Goal: Information Seeking & Learning: Learn about a topic

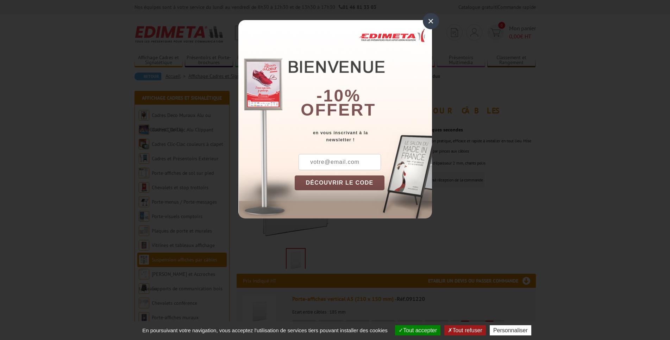
click at [433, 18] on div "×" at bounding box center [431, 21] width 16 height 16
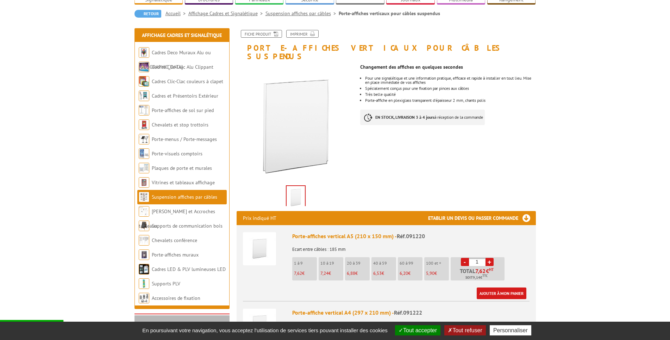
scroll to position [72, 0]
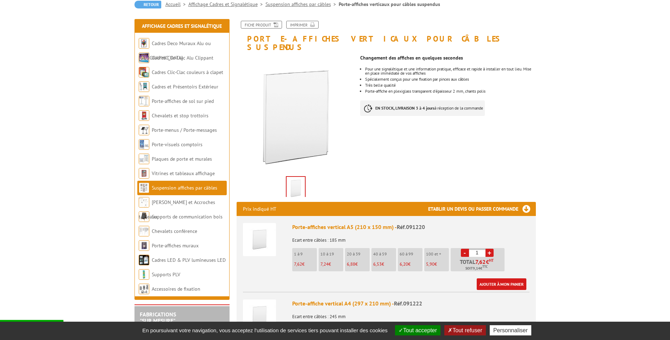
click at [296, 181] on img at bounding box center [295, 188] width 18 height 22
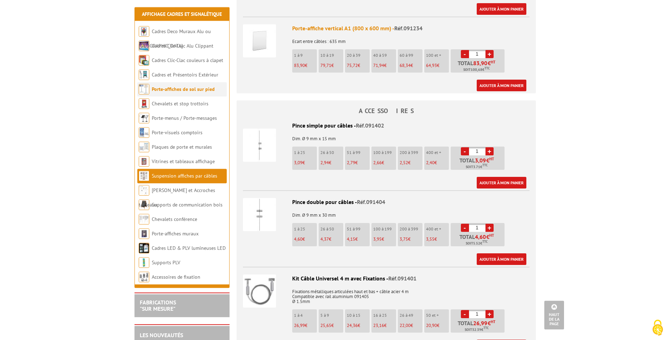
scroll to position [574, 0]
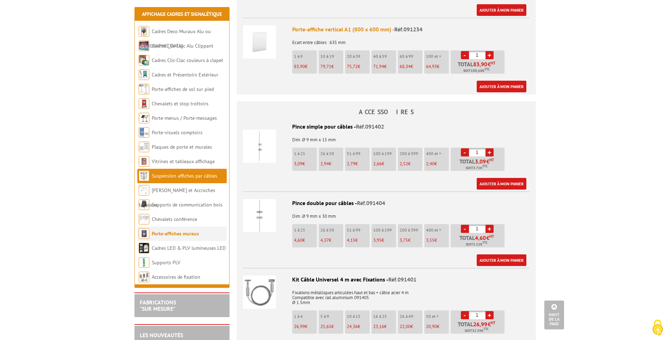
click at [167, 233] on link "Porte-affiches muraux" at bounding box center [175, 233] width 47 height 6
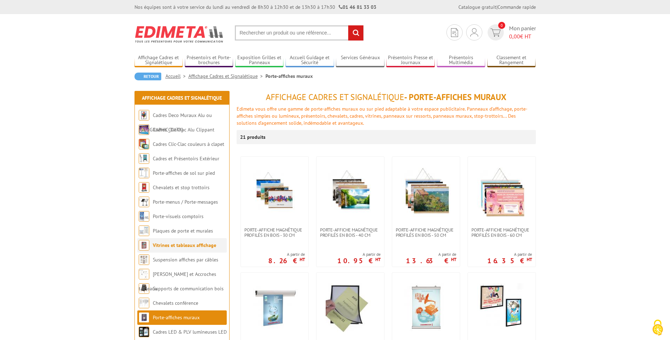
click at [200, 247] on link "Vitrines et tableaux affichage" at bounding box center [184, 245] width 63 height 6
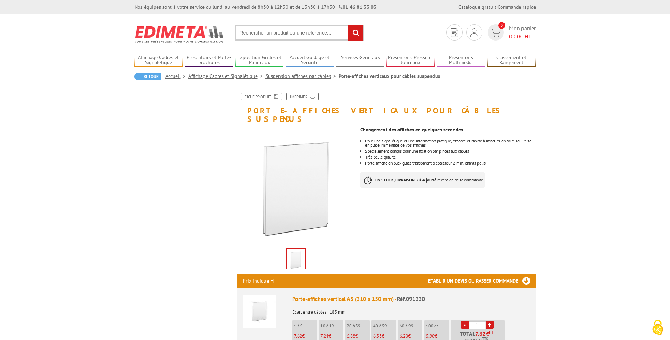
scroll to position [574, 0]
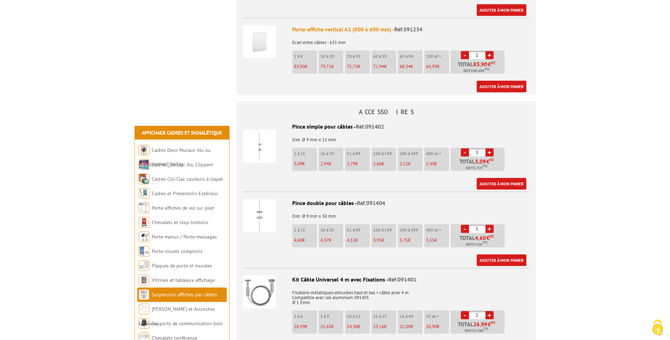
drag, startPoint x: 39, startPoint y: 136, endPoint x: 43, endPoint y: 134, distance: 3.8
click at [43, 134] on body "Nos équipes sont à votre service du lundi au vendredi de 8h30 à 12h30 et de 13h…" at bounding box center [335, 108] width 670 height 1364
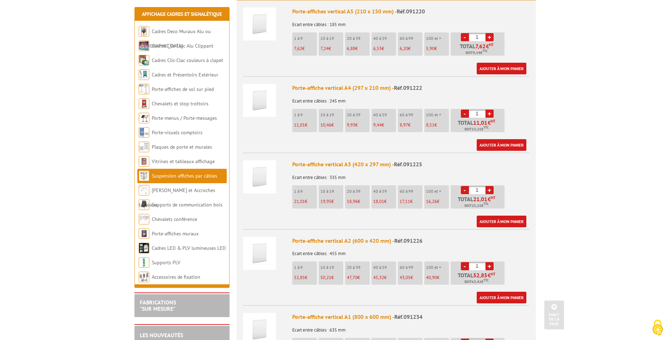
scroll to position [0, 0]
